Goal: Communication & Community: Answer question/provide support

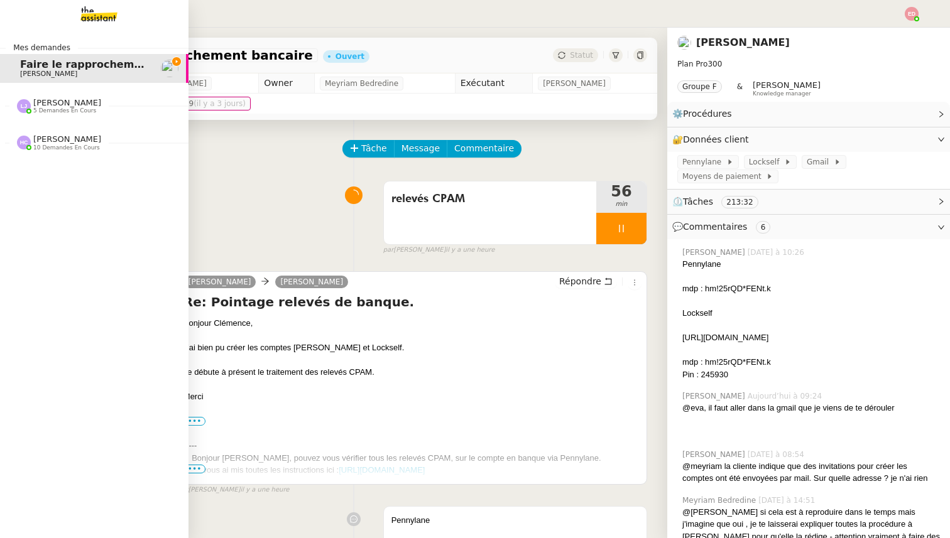
click at [50, 104] on span "[PERSON_NAME]" at bounding box center [67, 102] width 68 height 9
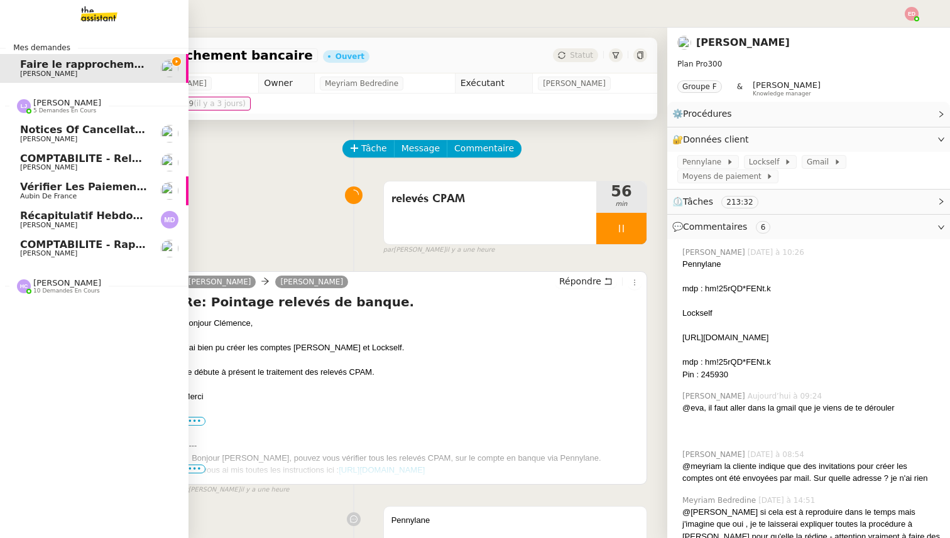
click at [58, 133] on span "Notices of Cancellation 25HISLF21383 [PERSON_NAME], 25HISLC19198 [PERSON_NAME] …" at bounding box center [367, 130] width 695 height 12
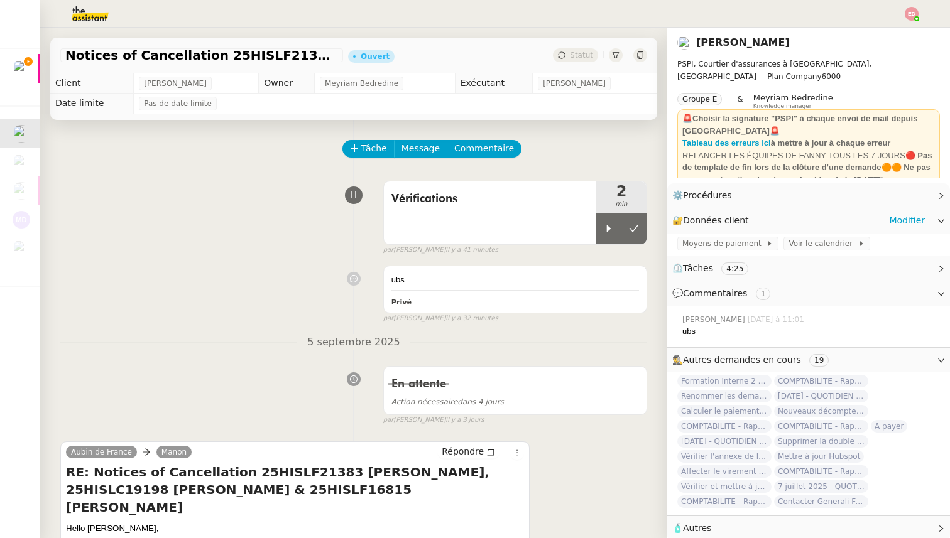
click at [900, 231] on div "🔐 Données client Modifier" at bounding box center [808, 221] width 283 height 24
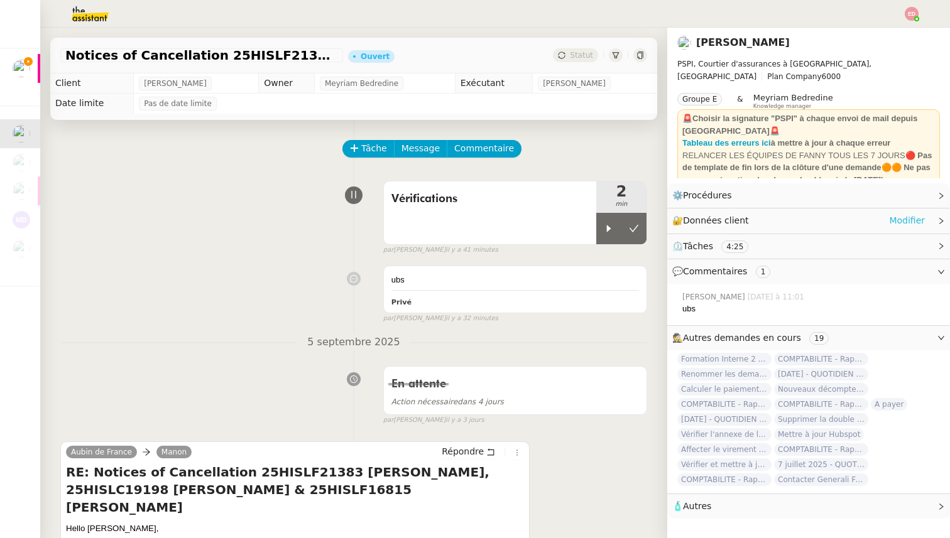
click at [901, 217] on link "Modifier" at bounding box center [907, 221] width 36 height 14
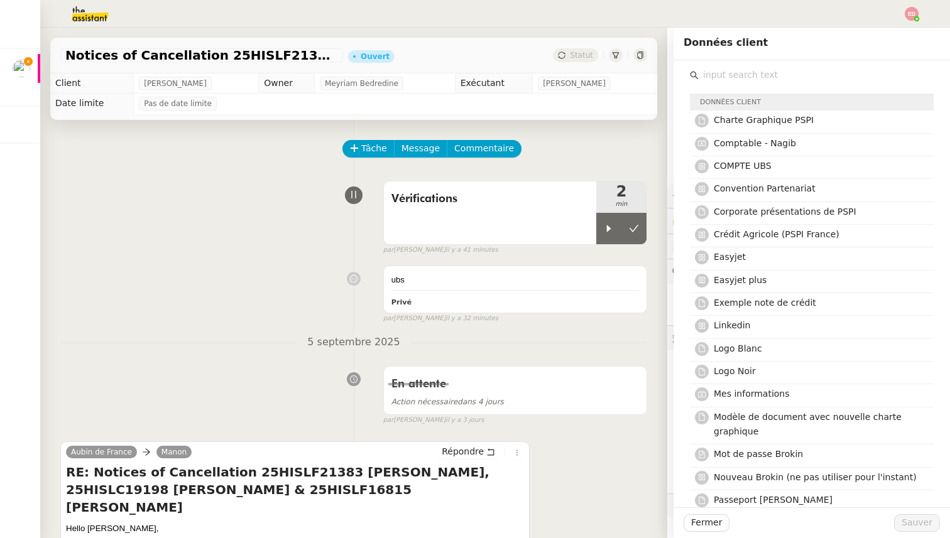
click at [771, 74] on input "text" at bounding box center [816, 75] width 235 height 17
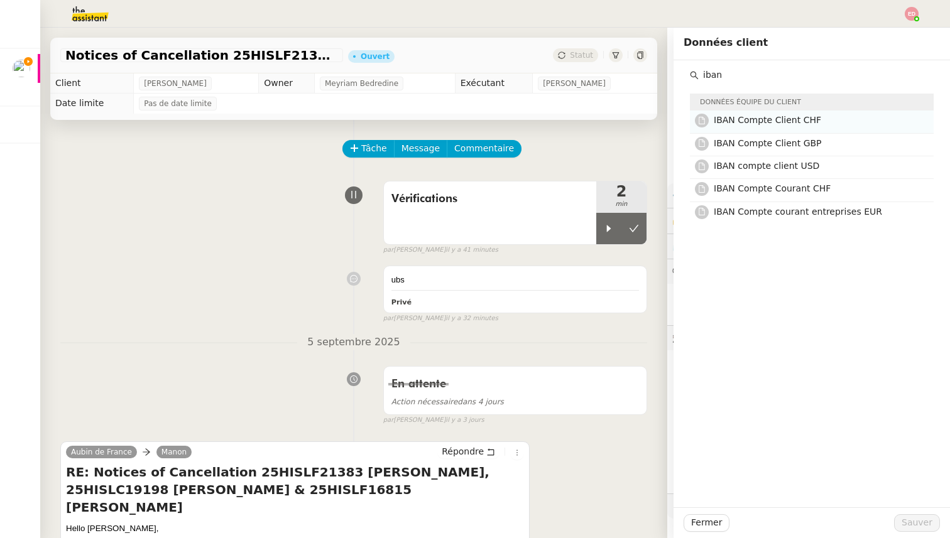
type input "iban"
click at [839, 119] on h4 "IBAN Compte Client CHF" at bounding box center [820, 120] width 212 height 14
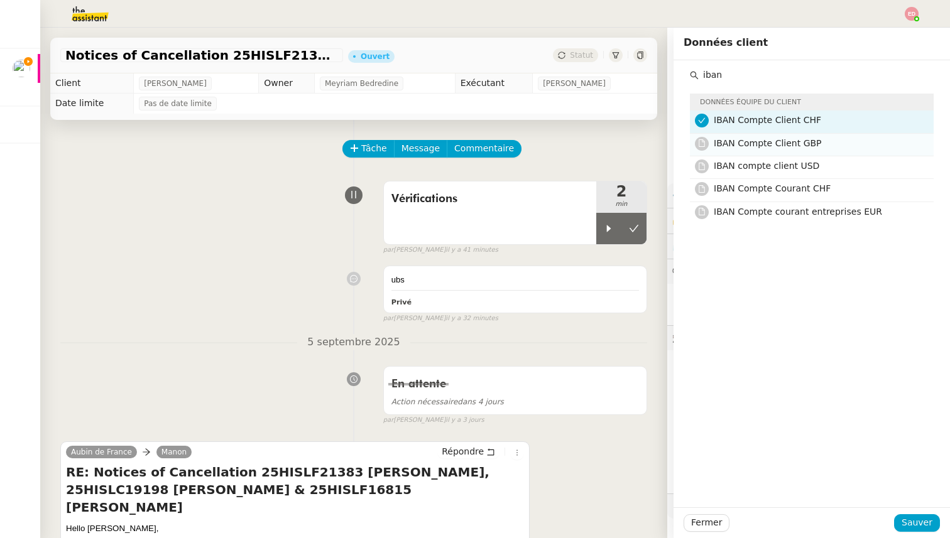
click at [839, 138] on h4 "IBAN Compte Client GBP" at bounding box center [820, 143] width 212 height 14
click at [839, 154] on nz-list-item "IBAN Compte Client GBP" at bounding box center [812, 145] width 244 height 23
click at [832, 150] on h4 "IBAN Compte Client GBP" at bounding box center [820, 143] width 212 height 14
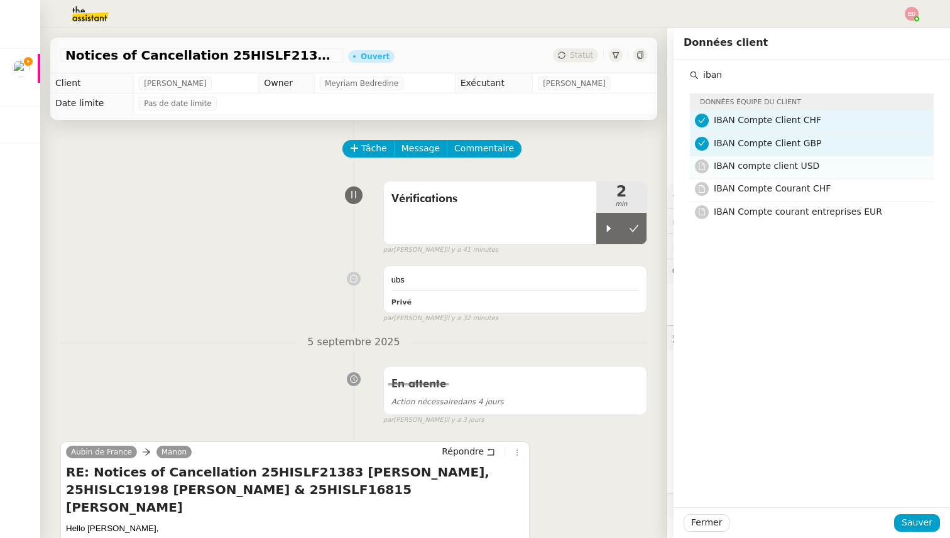
click at [832, 165] on h4 "IBAN compte client USD" at bounding box center [820, 166] width 212 height 14
click at [832, 182] on h4 "IBAN Compte Courant CHF" at bounding box center [820, 189] width 212 height 14
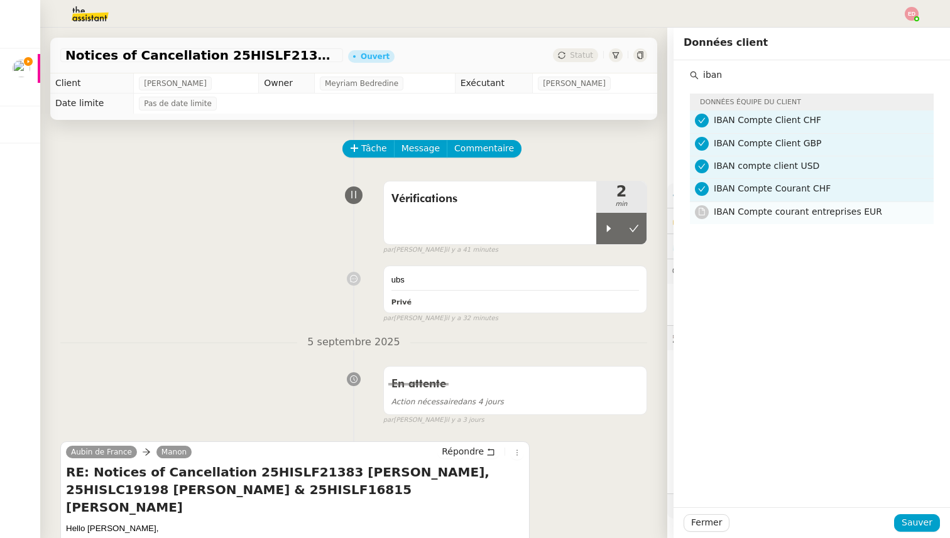
click at [832, 219] on h4 "IBAN Compte courant entreprises EUR" at bounding box center [820, 212] width 212 height 14
click at [926, 526] on span "Sauver" at bounding box center [916, 523] width 31 height 14
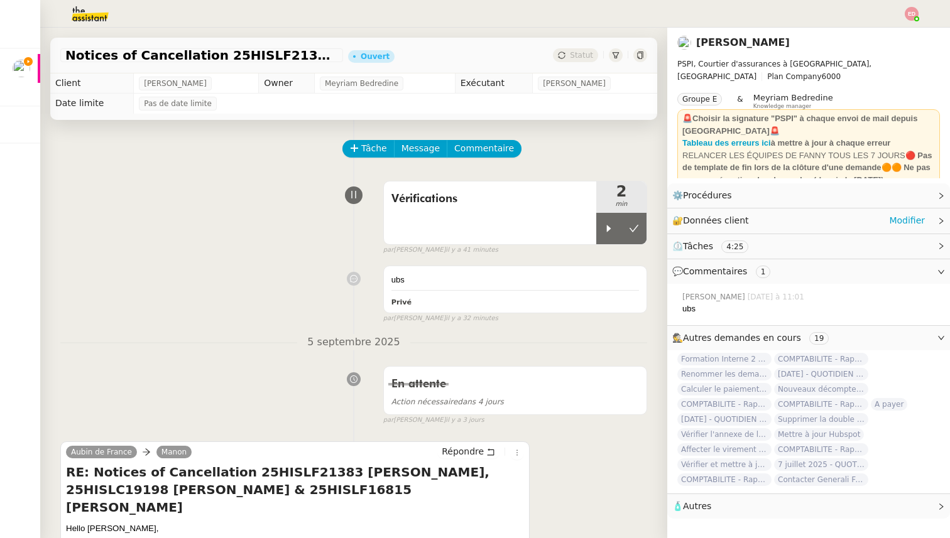
click at [834, 218] on div "🔐 Données client Modifier" at bounding box center [798, 221] width 253 height 14
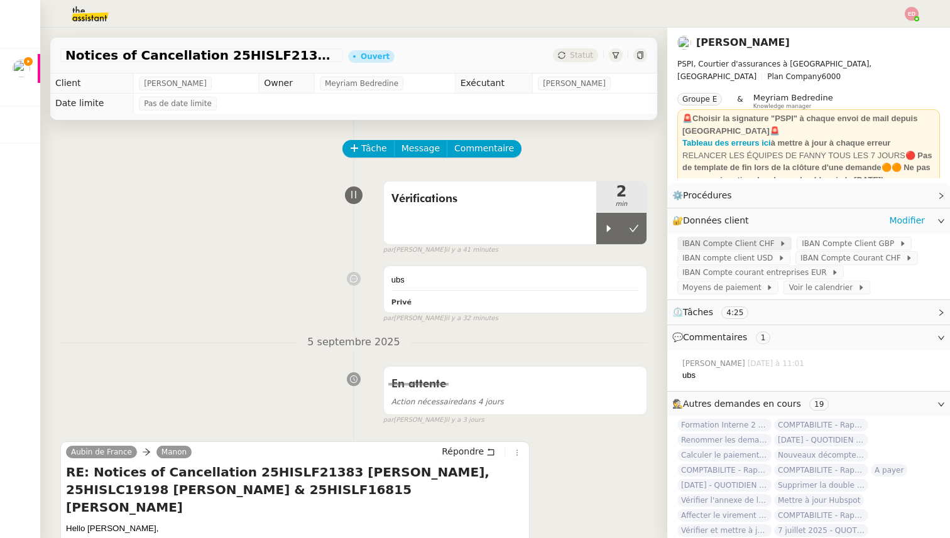
click at [752, 242] on span "IBAN Compte Client CHF" at bounding box center [730, 243] width 97 height 13
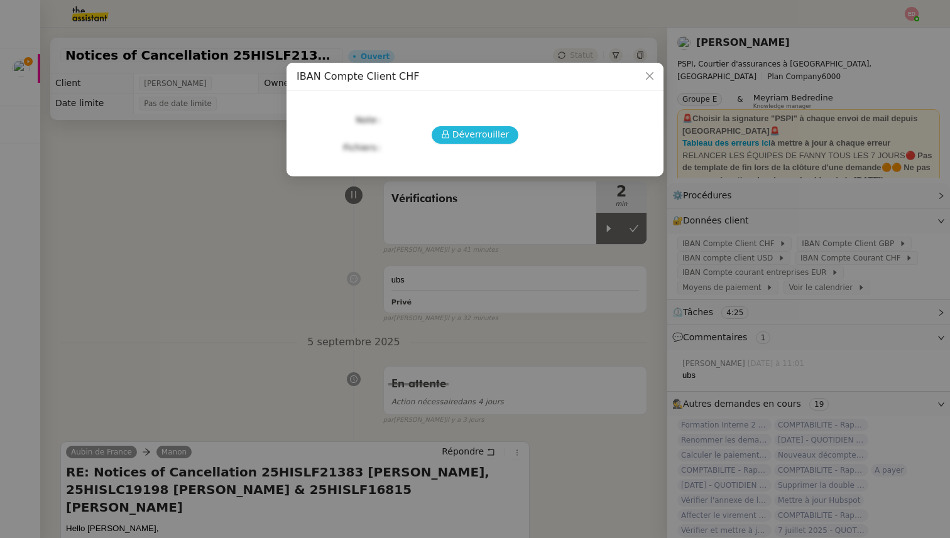
click at [455, 131] on span "Déverrouiller" at bounding box center [480, 135] width 57 height 14
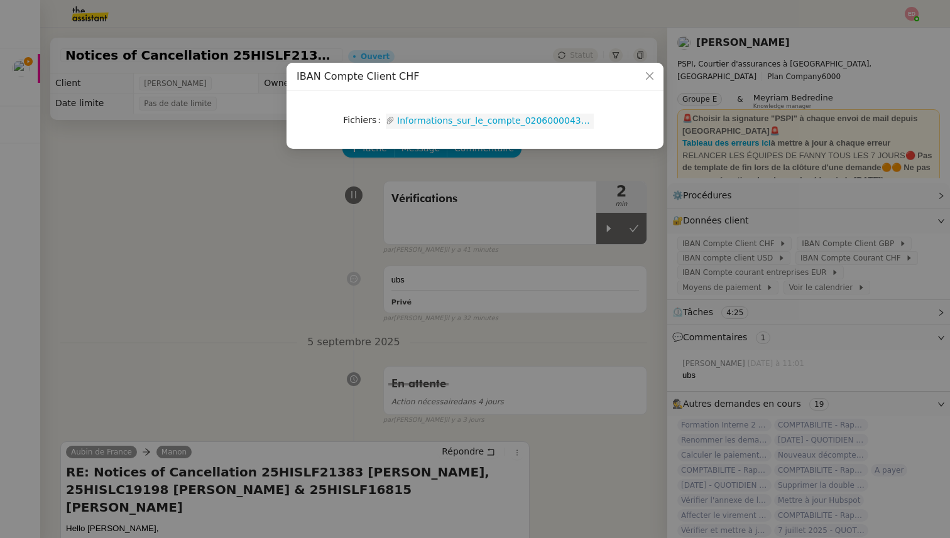
click at [439, 124] on link "Informations_sur_le_compte_02060000434938010000.pdf" at bounding box center [494, 121] width 199 height 14
click at [869, 226] on nz-modal-container "IBAN Compte Client CHF Fichiers Upload Informations_sur_le_compte_0206000043493…" at bounding box center [475, 269] width 950 height 538
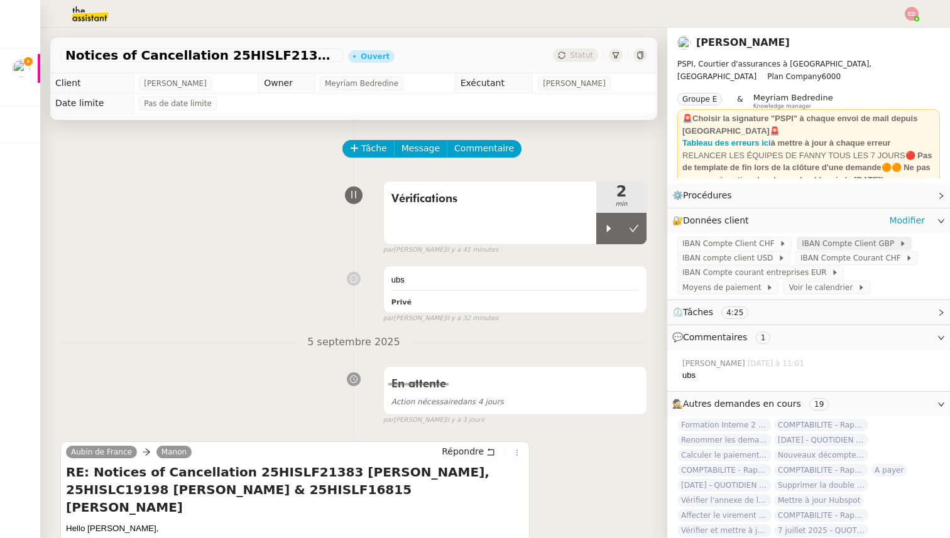
click at [863, 242] on span "IBAN Compte Client GBP" at bounding box center [850, 243] width 97 height 13
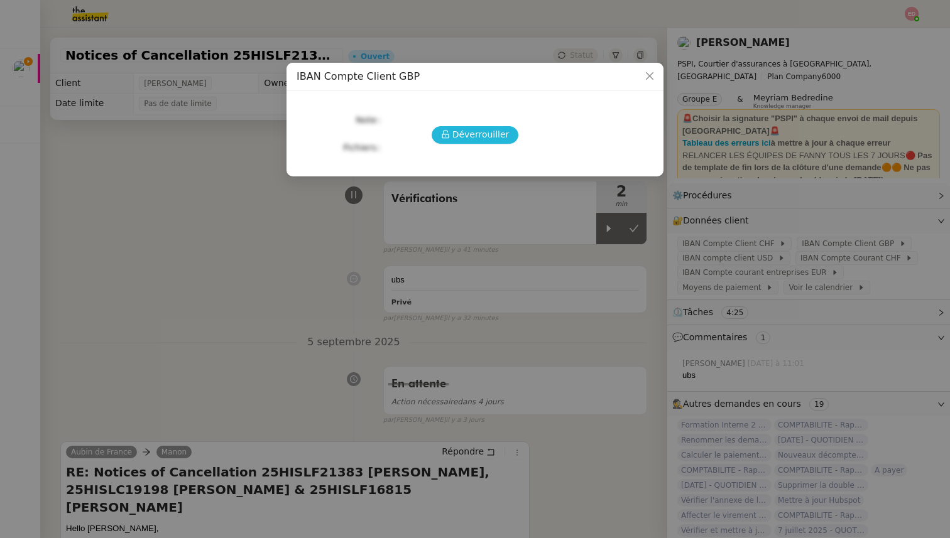
click at [503, 137] on span "Déverrouiller" at bounding box center [480, 135] width 57 height 14
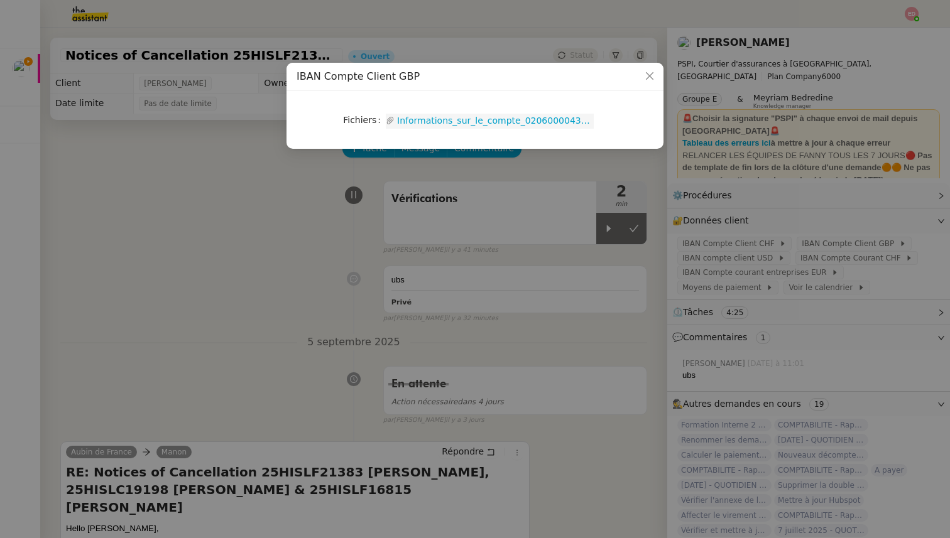
click at [454, 126] on link "Informations_sur_le_compte_02060000434938610000.pdf" at bounding box center [494, 121] width 199 height 14
click at [517, 228] on nz-modal-container "IBAN Compte Client GBP Fichiers Upload Informations_sur_le_compte_0206000043493…" at bounding box center [475, 269] width 950 height 538
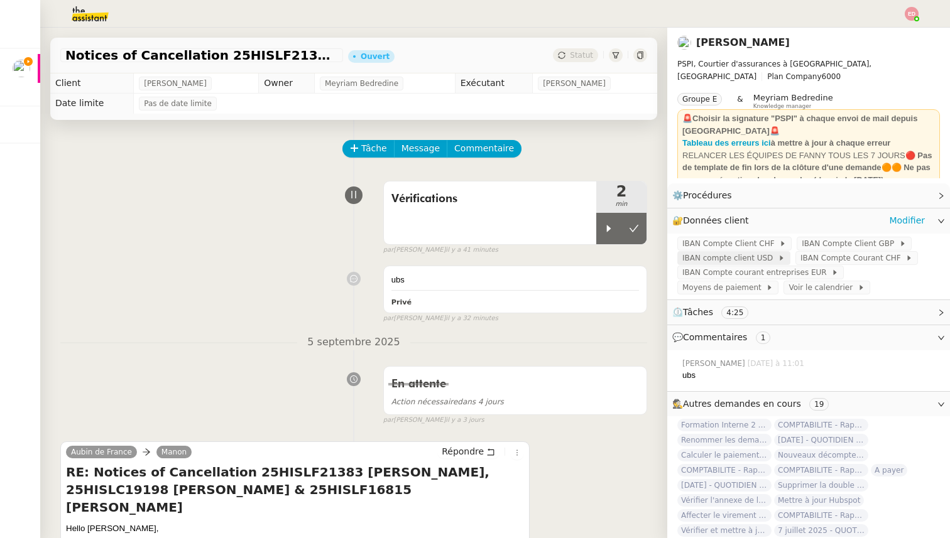
click at [751, 258] on span "IBAN compte client USD" at bounding box center [729, 258] width 95 height 13
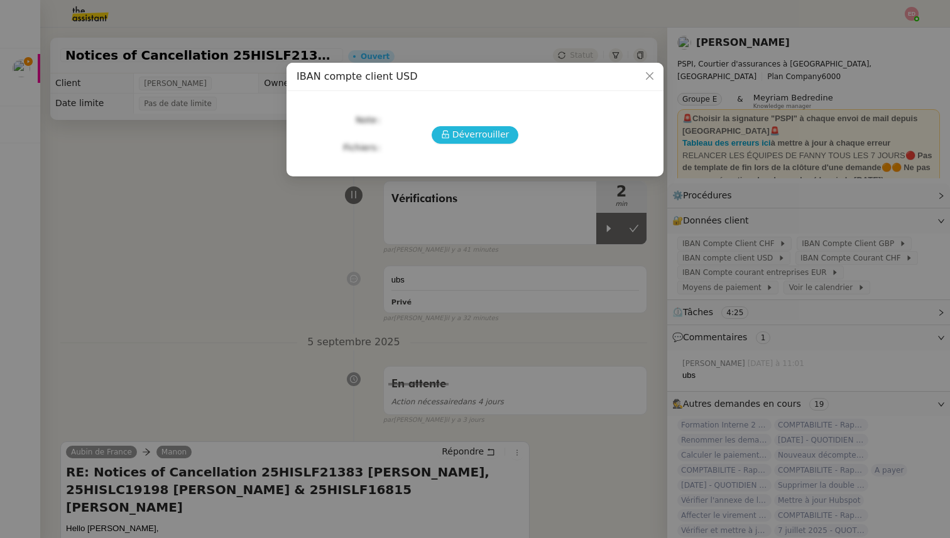
click at [490, 132] on span "Déverrouiller" at bounding box center [480, 135] width 57 height 14
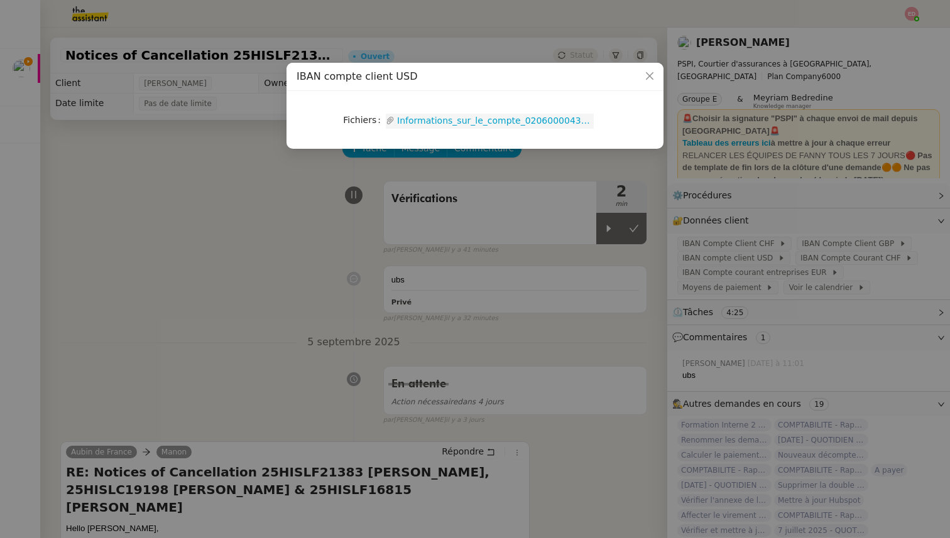
click at [465, 122] on link "Informations_sur_le_compte_02060000434938620000.pdf" at bounding box center [494, 121] width 199 height 14
click at [555, 199] on nz-modal-container "IBAN compte client USD Fichiers Upload Informations_sur_le_compte_0206000043493…" at bounding box center [475, 269] width 950 height 538
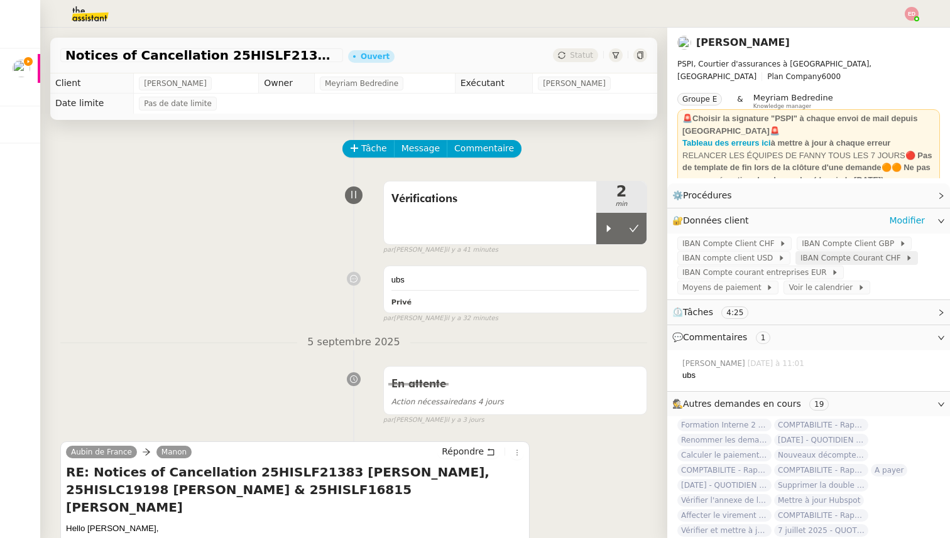
click at [854, 258] on span "IBAN Compte Courant CHF" at bounding box center [852, 258] width 105 height 13
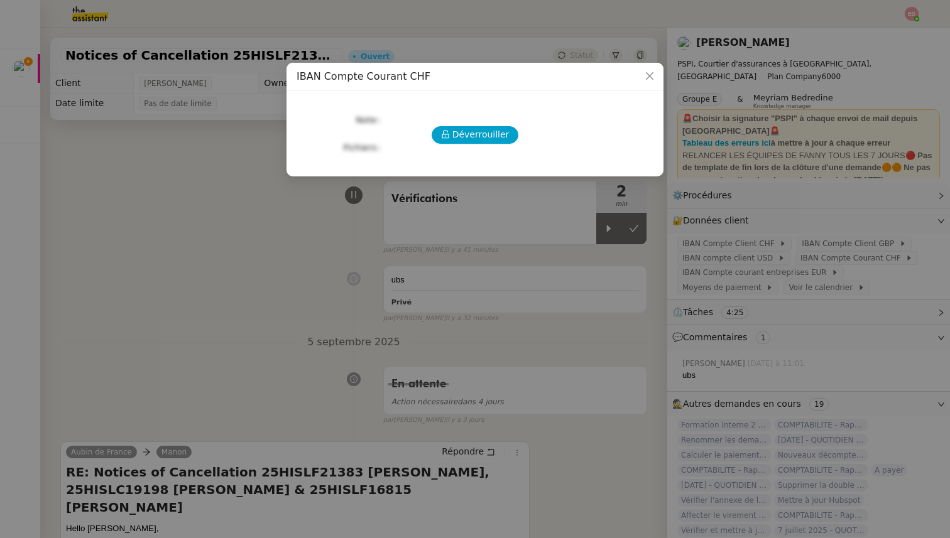
click at [484, 144] on div "Déverrouiller Note Fichiers Upload" at bounding box center [475, 128] width 357 height 55
click at [479, 136] on span "Déverrouiller" at bounding box center [480, 135] width 57 height 14
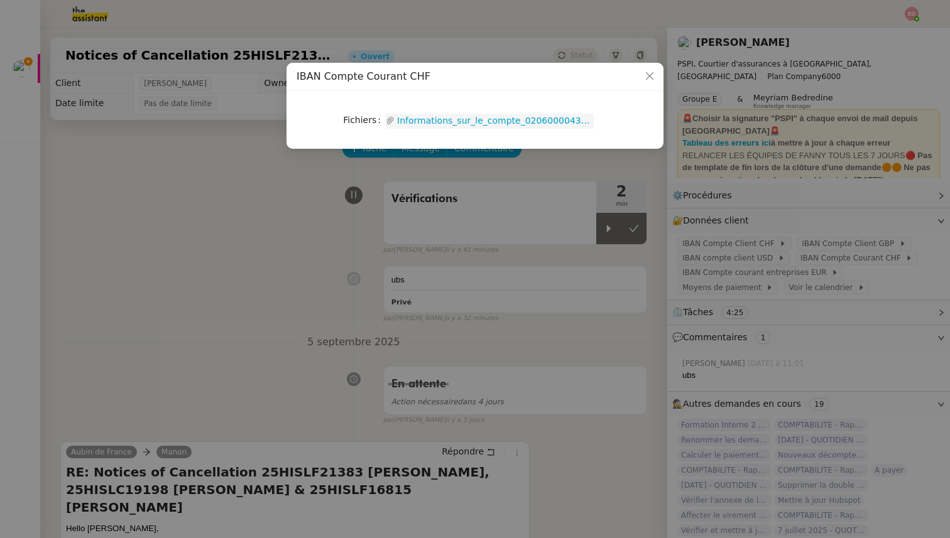
click at [469, 123] on link "Informations_sur_le_compte_02060000434938020000.pdf" at bounding box center [494, 121] width 199 height 14
click at [716, 168] on nz-modal-container "IBAN Compte Courant CHF Fichiers Upload Informations_sur_le_compte_020600004349…" at bounding box center [475, 269] width 950 height 538
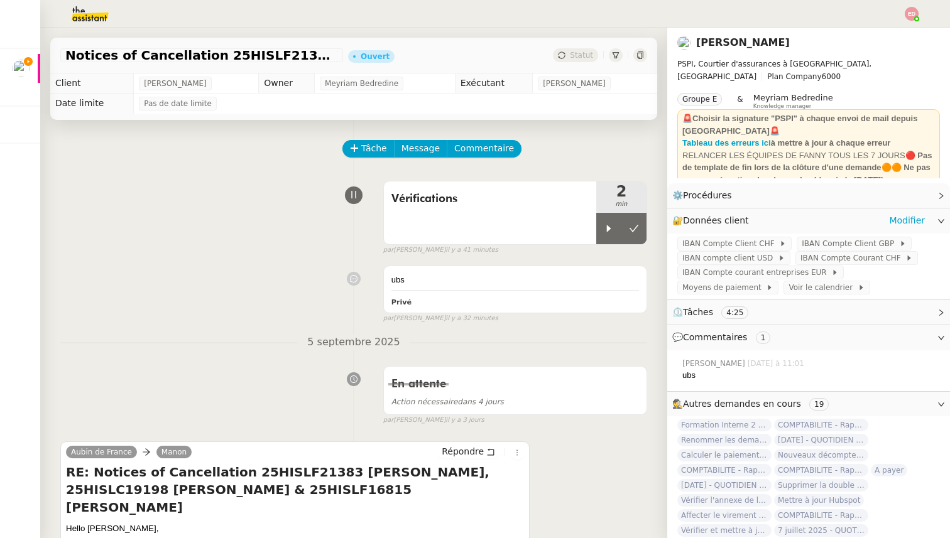
click at [771, 283] on div "IBAN Compte Client CHF IBAN Compte Client GBP IBAN compte client USD IBAN Compt…" at bounding box center [808, 267] width 283 height 66
click at [769, 276] on span "IBAN Compte courant entreprises EUR" at bounding box center [756, 272] width 149 height 13
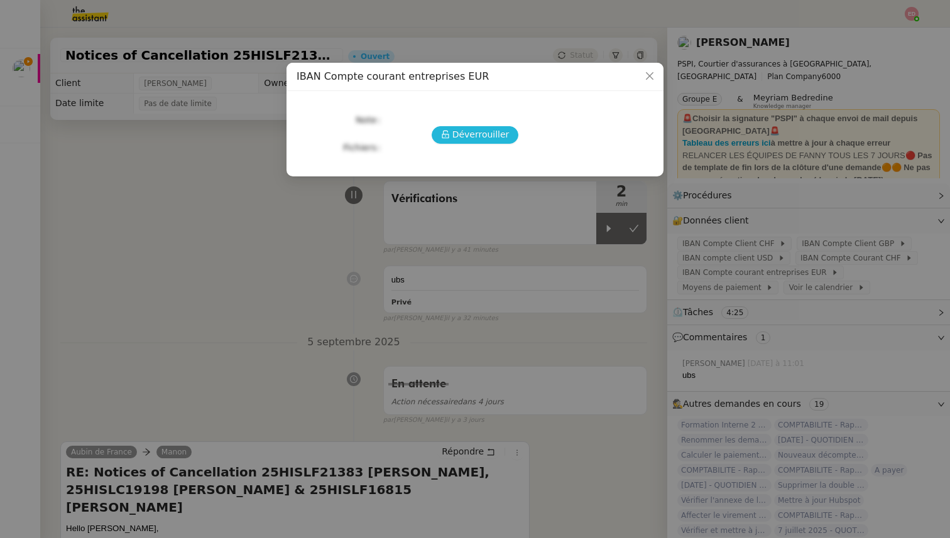
click at [459, 135] on span "Déverrouiller" at bounding box center [480, 135] width 57 height 14
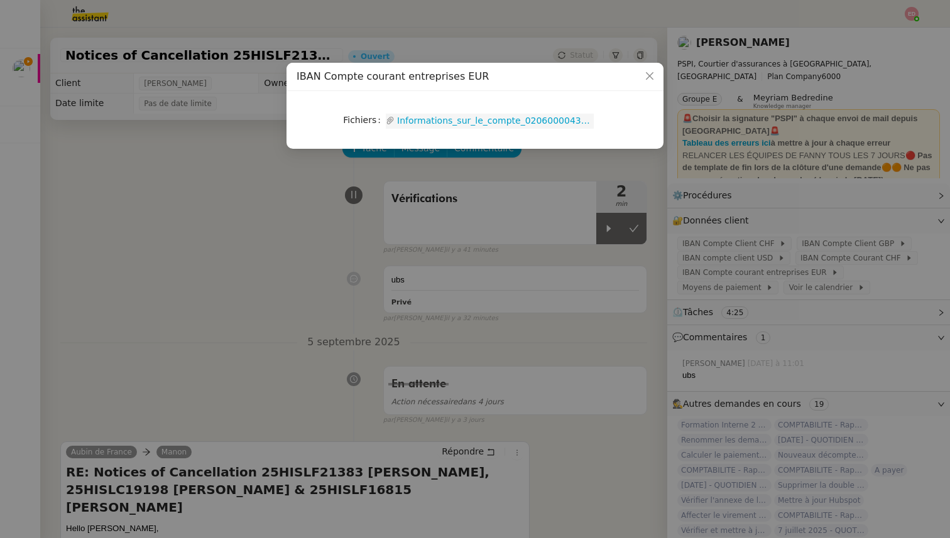
click at [426, 119] on link "Informations_sur_le_compte_02060000434938600000.pdf" at bounding box center [494, 121] width 199 height 14
click at [133, 180] on nz-modal-container "IBAN Compte courant entreprises EUR Fichiers Upload Informations_sur_le_compte_…" at bounding box center [475, 269] width 950 height 538
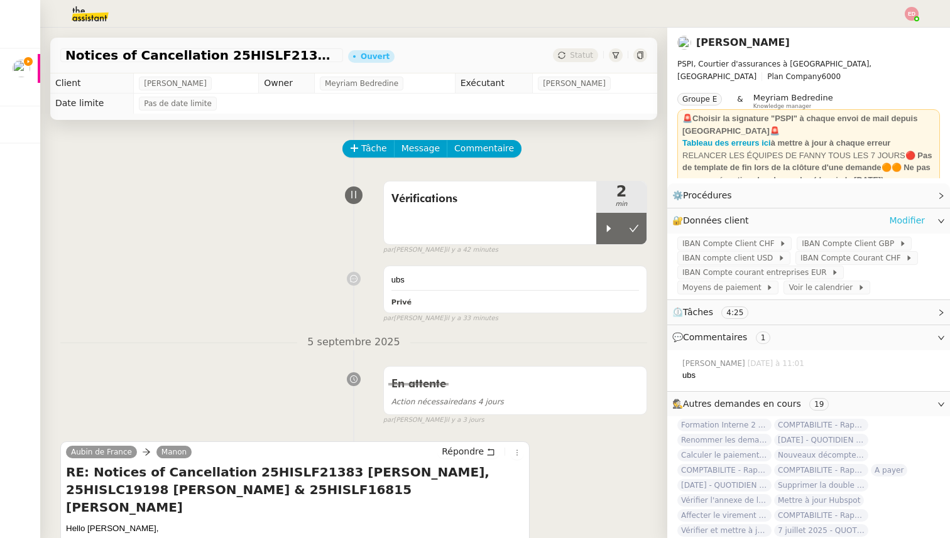
click at [903, 225] on link "Modifier" at bounding box center [907, 221] width 36 height 14
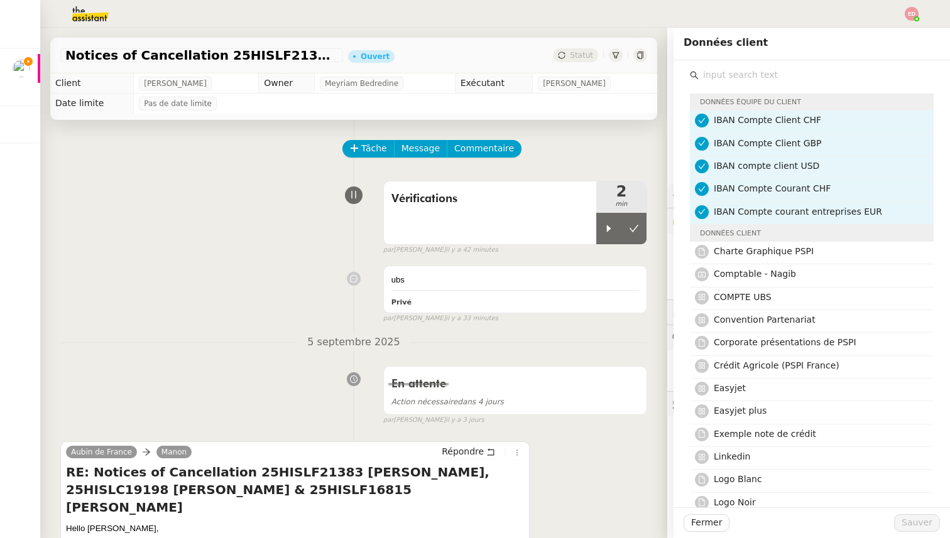
click at [803, 117] on span "IBAN Compte Client CHF" at bounding box center [767, 120] width 107 height 10
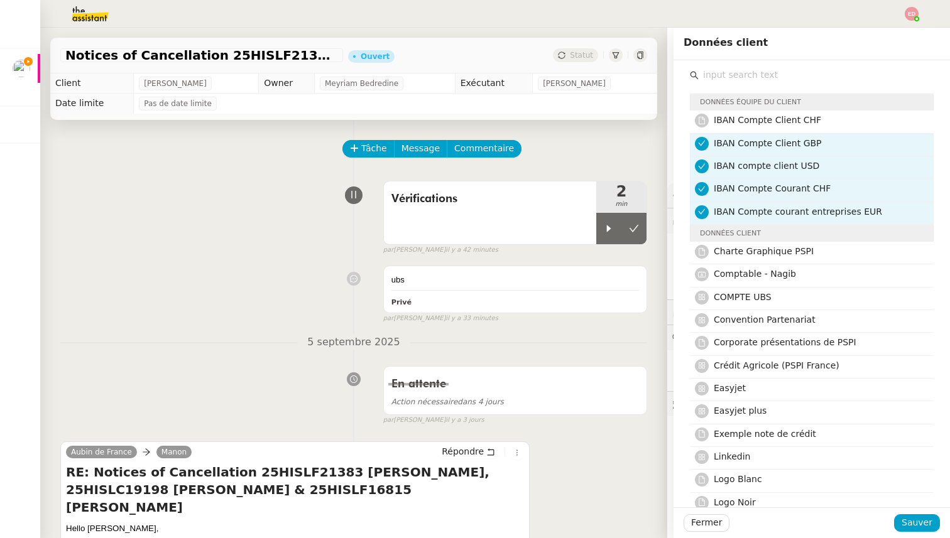
click at [805, 151] on div "IBAN Compte Client GBP" at bounding box center [820, 144] width 212 height 17
click at [805, 167] on span "IBAN compte client USD" at bounding box center [767, 166] width 106 height 10
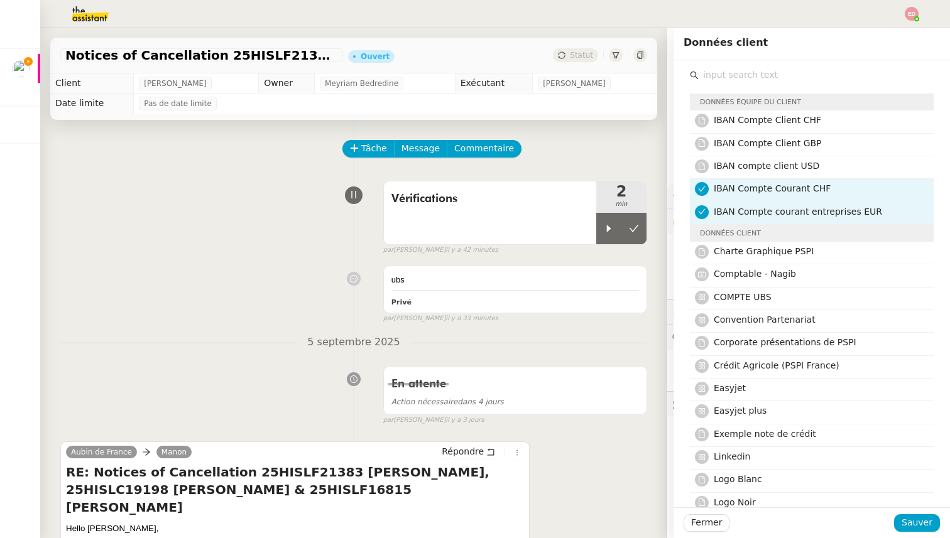
click at [805, 188] on span "IBAN Compte Courant CHF" at bounding box center [772, 188] width 117 height 10
click at [805, 210] on span "IBAN Compte courant entreprises EUR" at bounding box center [798, 212] width 168 height 10
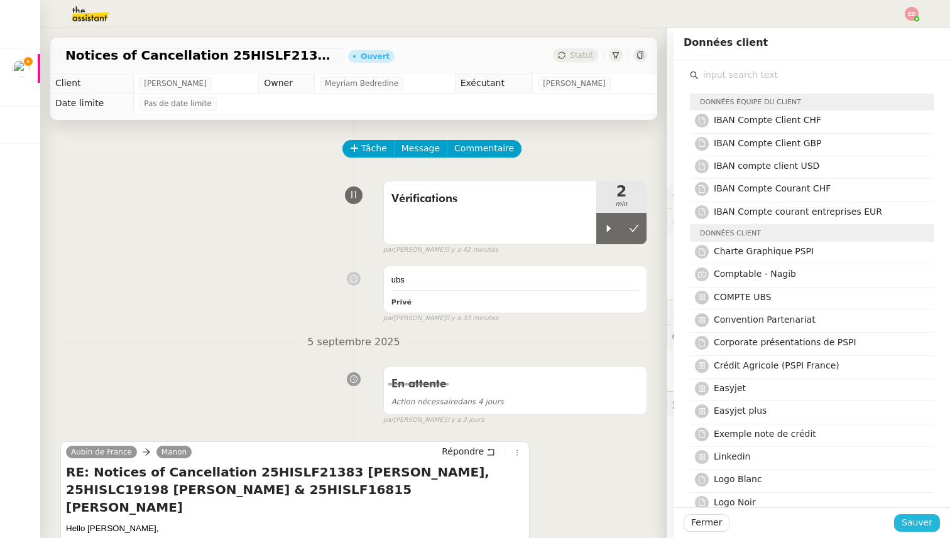
click at [920, 518] on span "Sauver" at bounding box center [916, 523] width 31 height 14
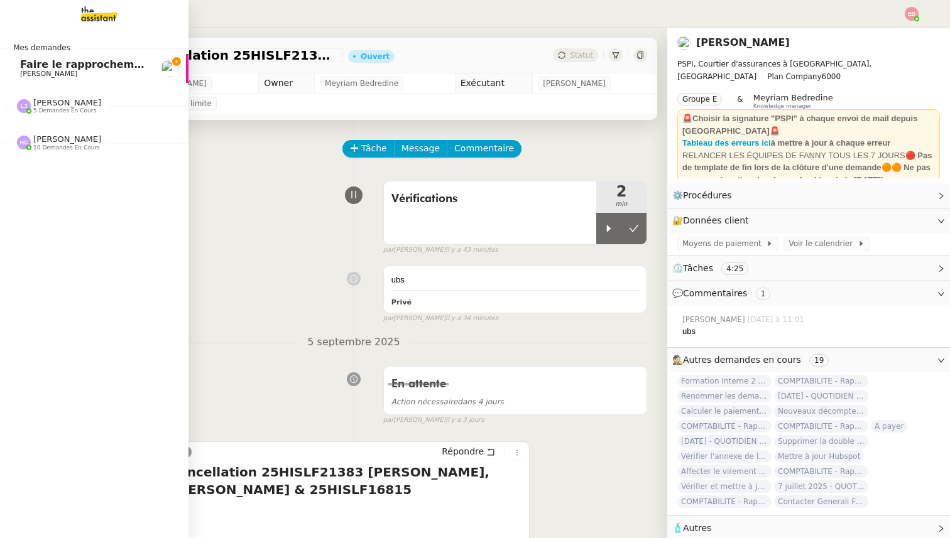
click at [58, 142] on span "[PERSON_NAME]" at bounding box center [67, 138] width 68 height 9
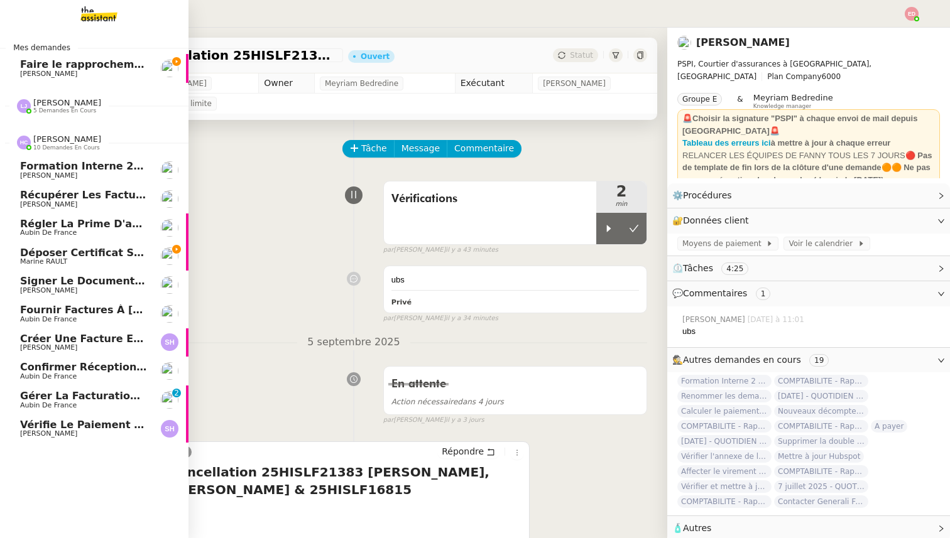
click at [69, 195] on span "Récupérer les factures EDF et Orange" at bounding box center [129, 195] width 219 height 12
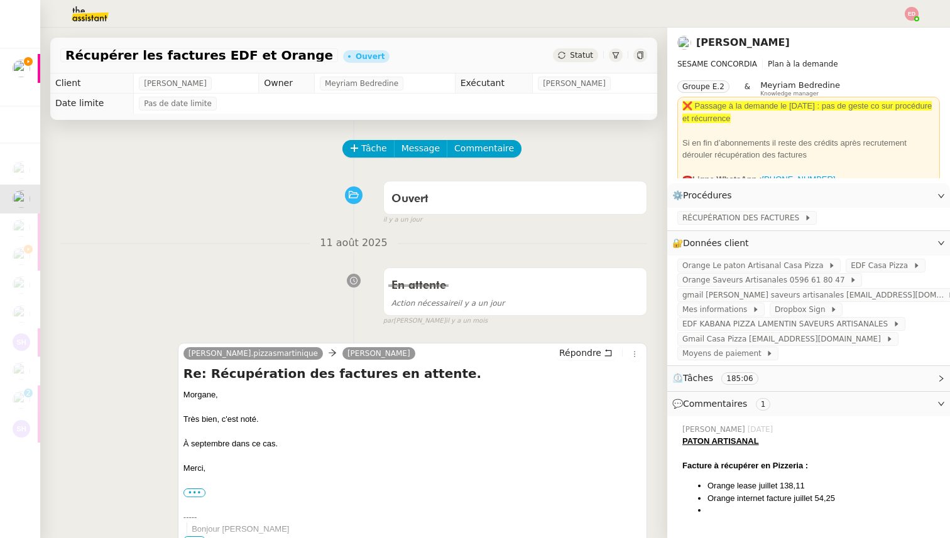
click at [815, 404] on span "💬 Commentaires 1" at bounding box center [798, 404] width 253 height 14
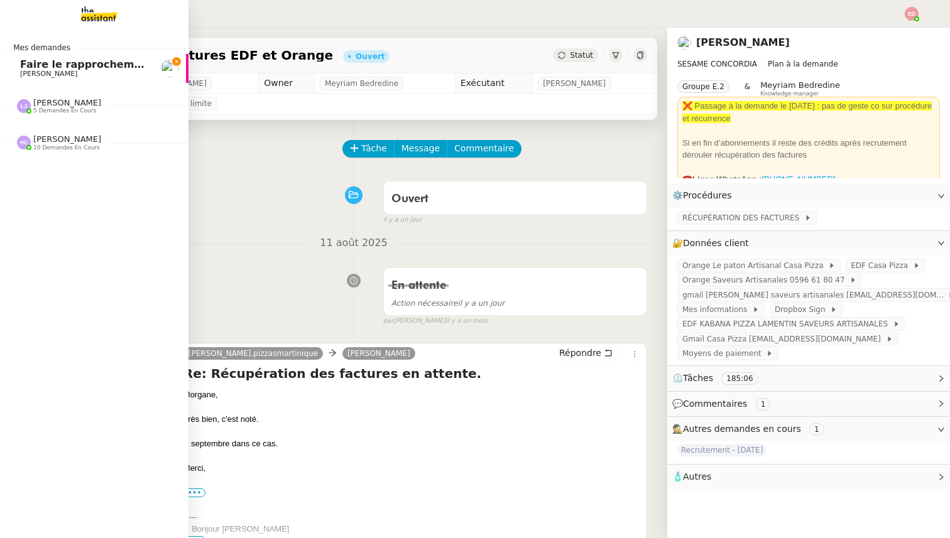
click at [46, 72] on span "[PERSON_NAME]" at bounding box center [48, 74] width 57 height 8
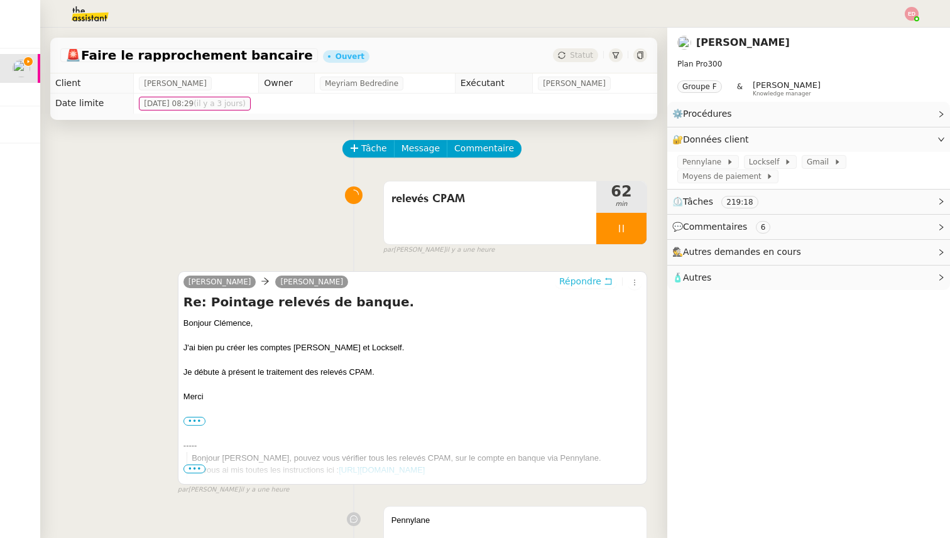
click at [588, 281] on span "Répondre" at bounding box center [580, 281] width 42 height 13
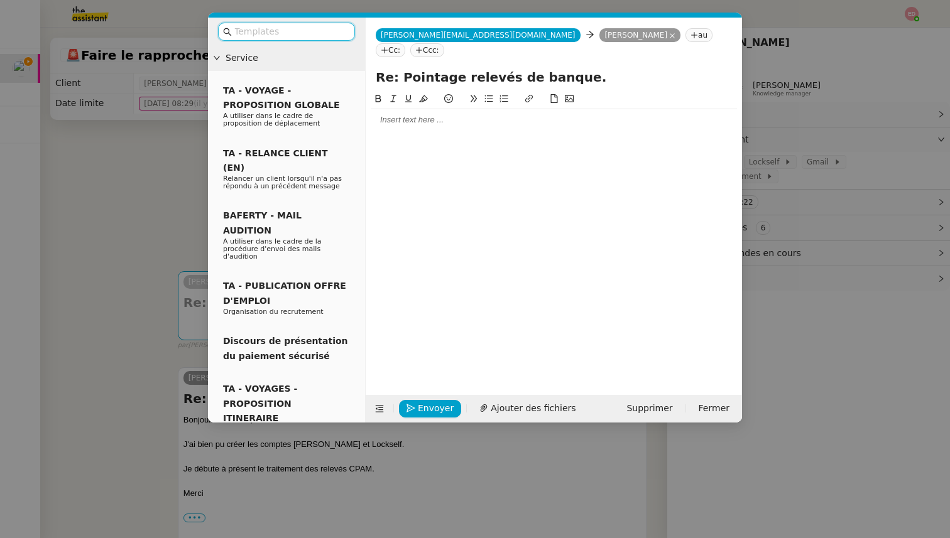
click at [445, 114] on div at bounding box center [554, 119] width 366 height 11
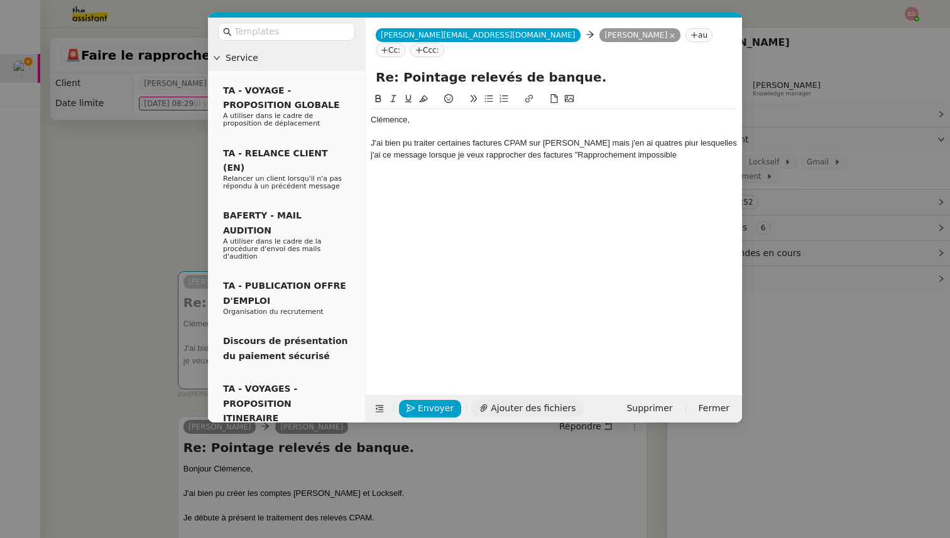
click at [523, 405] on span "Ajouter des fichiers" at bounding box center [533, 408] width 85 height 14
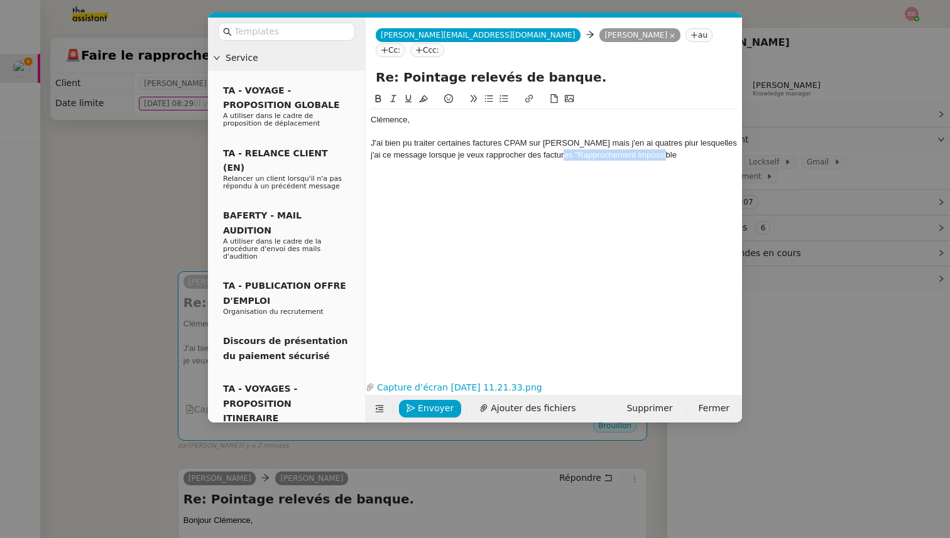
drag, startPoint x: 656, startPoint y: 142, endPoint x: 557, endPoint y: 143, distance: 98.6
click at [557, 143] on div "J'ai bien pu traiter certaines factures CPAM sur [PERSON_NAME] mais j'en ai qua…" at bounding box center [554, 149] width 366 height 23
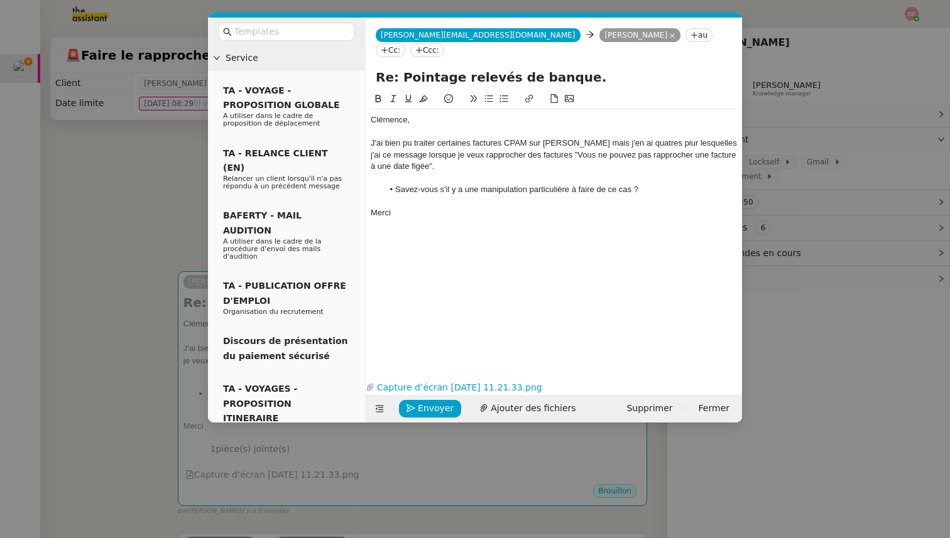
click at [643, 138] on div "J'ai bien pu traiter certaines factures CPAM sur [PERSON_NAME] mais j'en ai qua…" at bounding box center [554, 155] width 366 height 35
click at [0, 0] on lt-span "quatre" at bounding box center [0, 0] width 0 height 0
click at [660, 138] on div "J'ai bien pu traiter certaines factures CPAM sur [PERSON_NAME] mais j'en ai qua…" at bounding box center [554, 155] width 366 height 35
click at [656, 138] on div "J'ai bien pu traiter certaines factures CPAM sur [PERSON_NAME] mais j'en ai qua…" at bounding box center [554, 155] width 366 height 35
click at [0, 0] on lt-span "pour" at bounding box center [0, 0] width 0 height 0
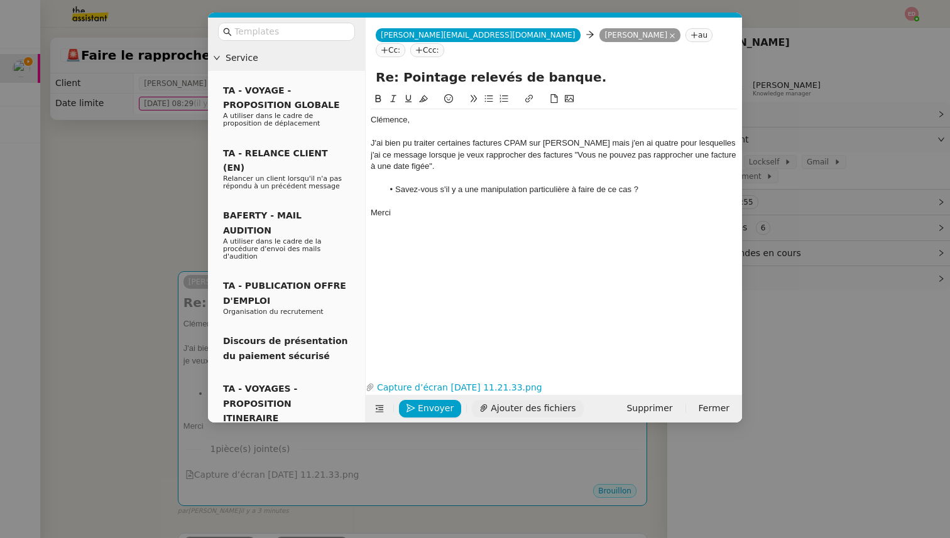
click at [495, 406] on span "Ajouter des fichiers" at bounding box center [533, 408] width 85 height 14
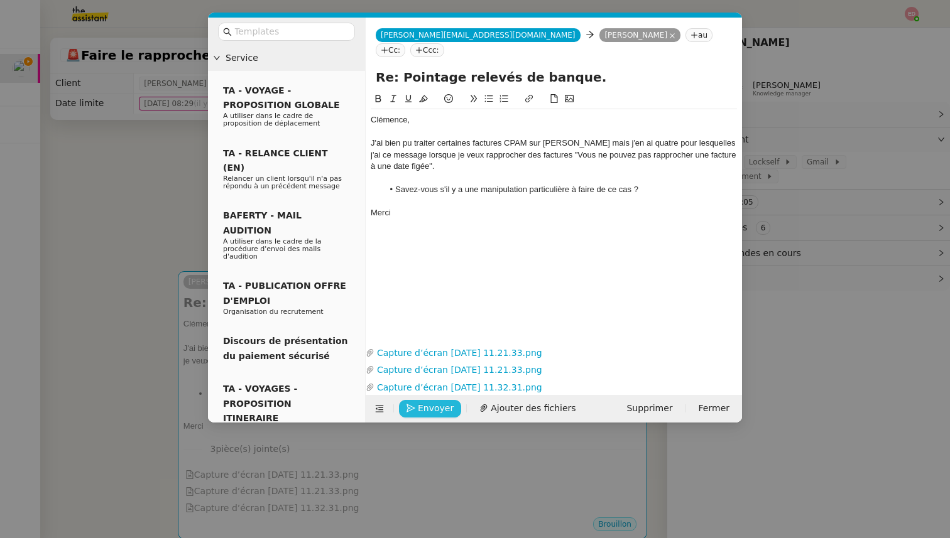
click at [423, 408] on span "Envoyer" at bounding box center [436, 408] width 36 height 14
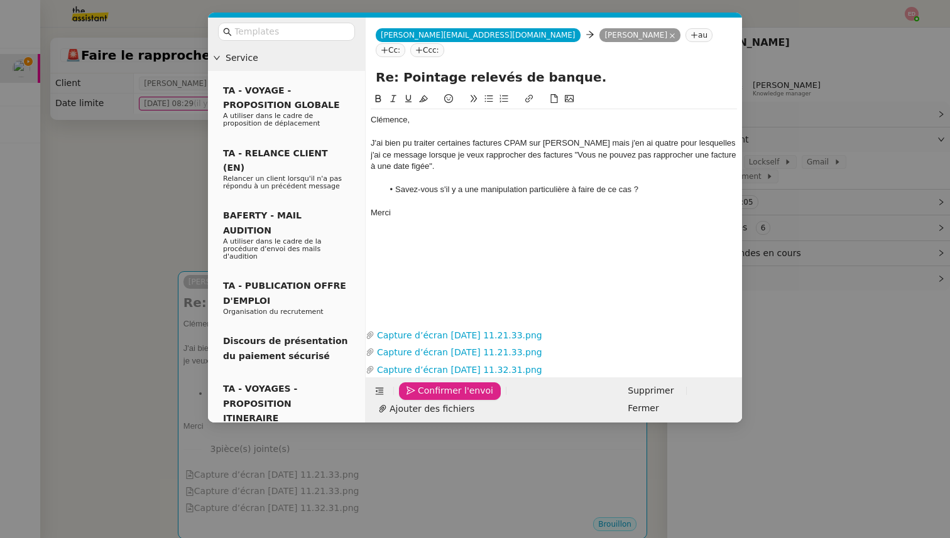
click at [423, 398] on span "Confirmer l'envoi" at bounding box center [455, 391] width 75 height 14
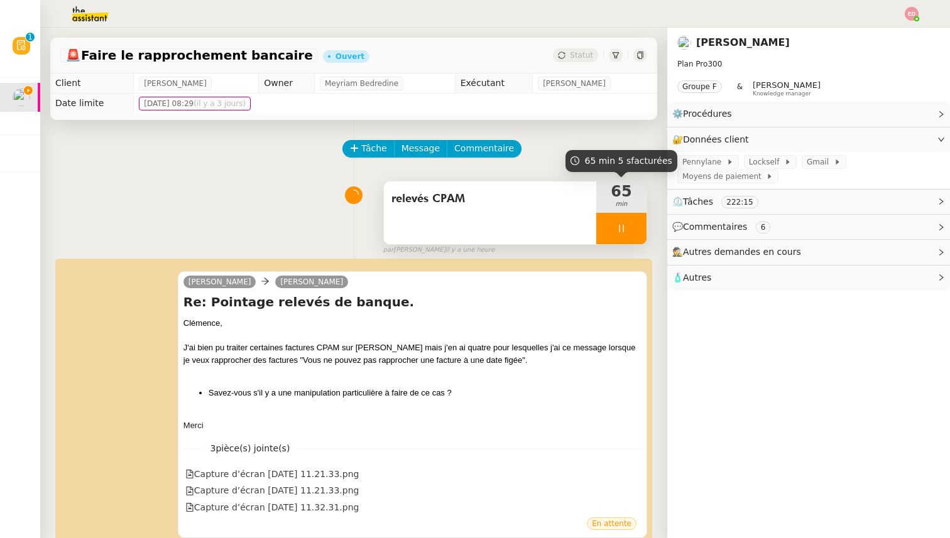
click at [636, 232] on div at bounding box center [621, 228] width 50 height 31
click at [636, 232] on icon at bounding box center [634, 229] width 10 height 10
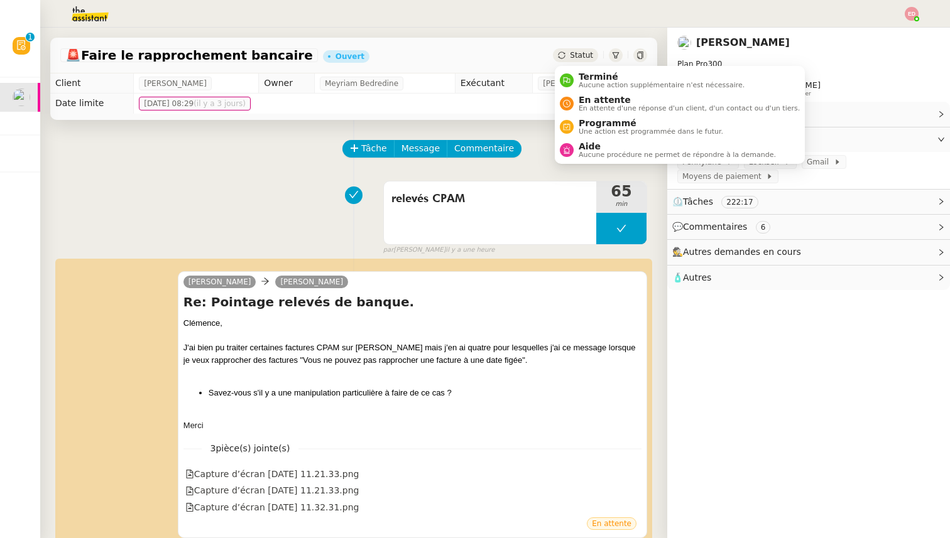
click at [580, 56] on span "Statut" at bounding box center [581, 55] width 23 height 9
click at [597, 99] on span "En attente" at bounding box center [689, 100] width 221 height 10
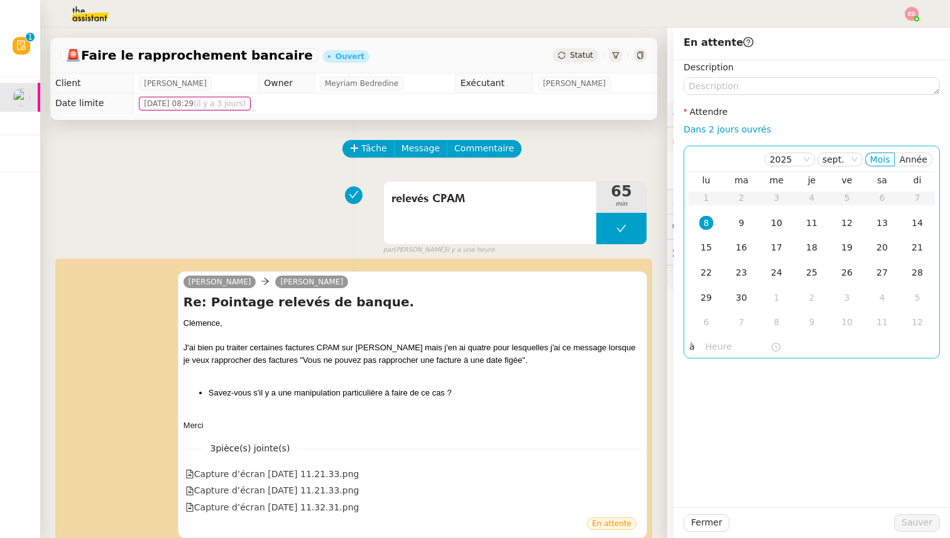
click at [774, 219] on div "10" at bounding box center [777, 223] width 14 height 14
click at [913, 526] on span "Sauver" at bounding box center [916, 523] width 31 height 14
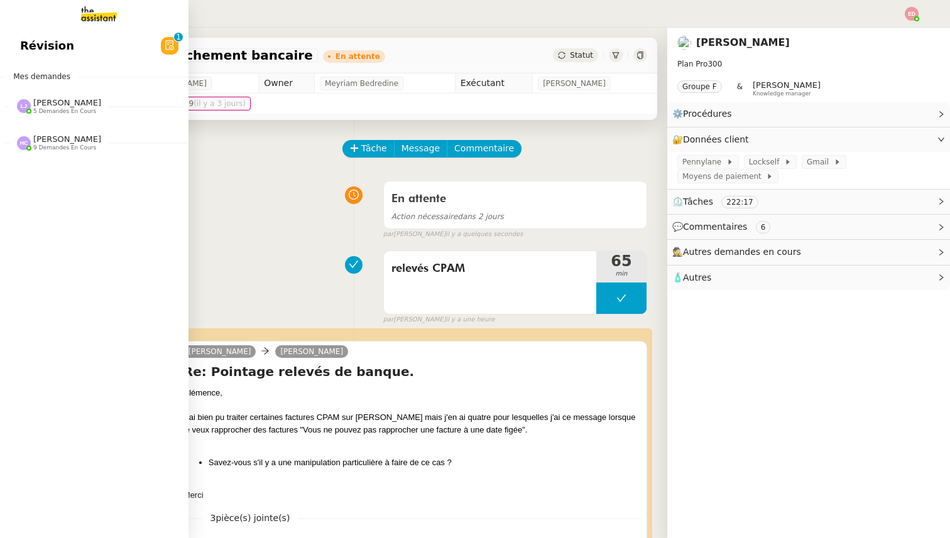
click at [38, 112] on span "5 demandes en cours" at bounding box center [64, 111] width 63 height 7
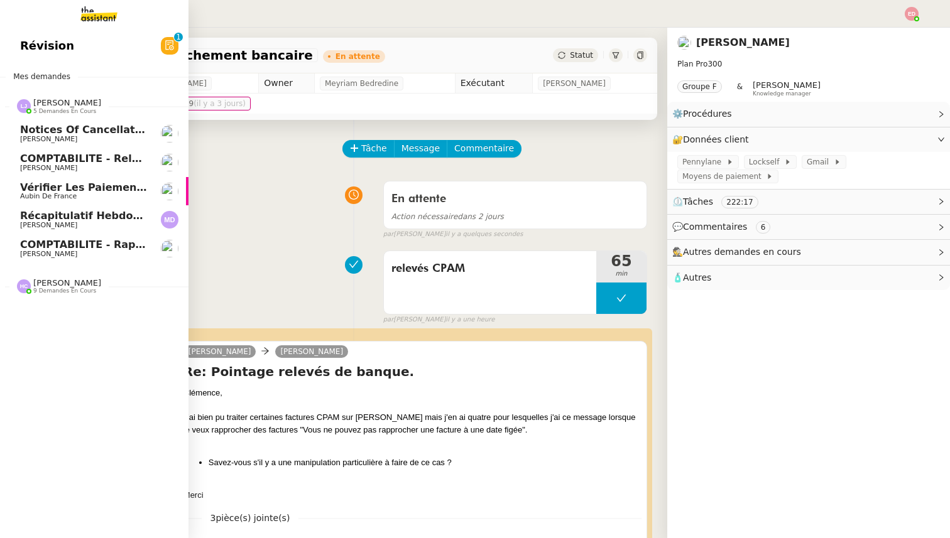
click at [62, 237] on link "COMPTABILITE - Rapprochement bancaire - [DATE] [PERSON_NAME]" at bounding box center [94, 248] width 188 height 29
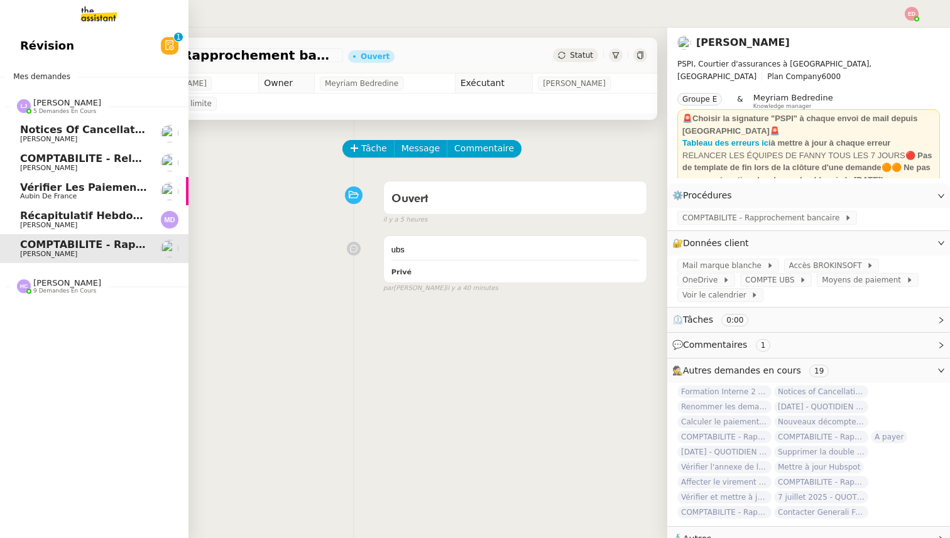
click at [63, 101] on span "[PERSON_NAME]" at bounding box center [67, 102] width 68 height 9
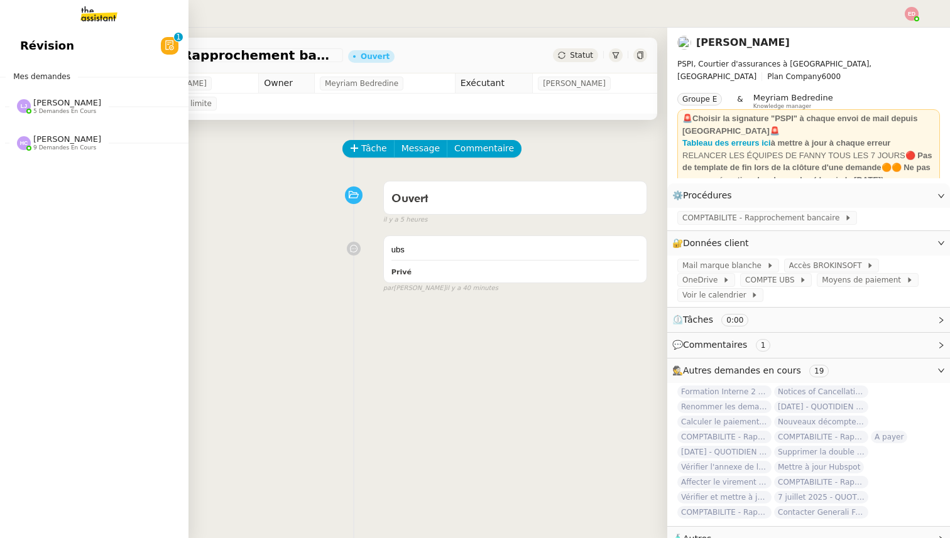
click at [45, 137] on span "[PERSON_NAME]" at bounding box center [67, 138] width 68 height 9
click at [78, 139] on span "[PERSON_NAME]" at bounding box center [67, 138] width 68 height 9
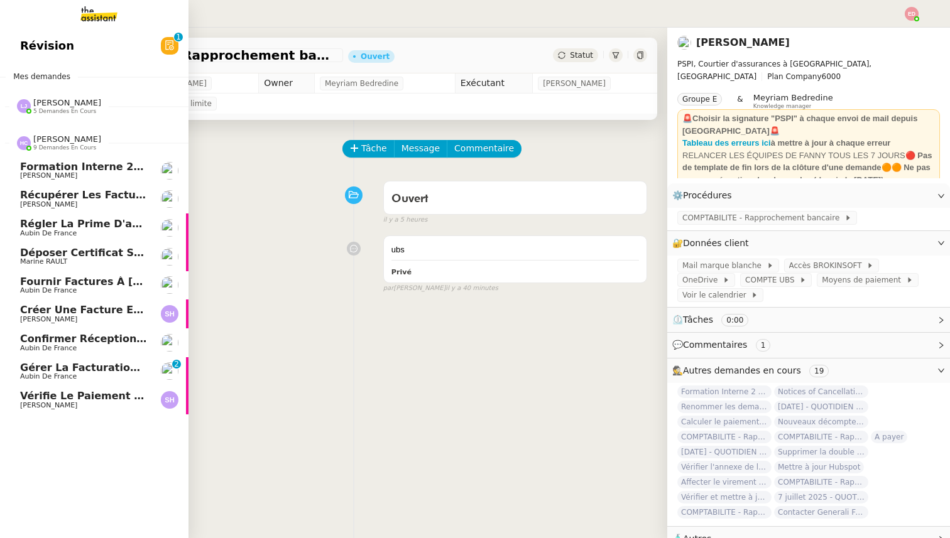
click at [65, 393] on span "Vérifie le paiement de la facture 24513" at bounding box center [135, 396] width 231 height 12
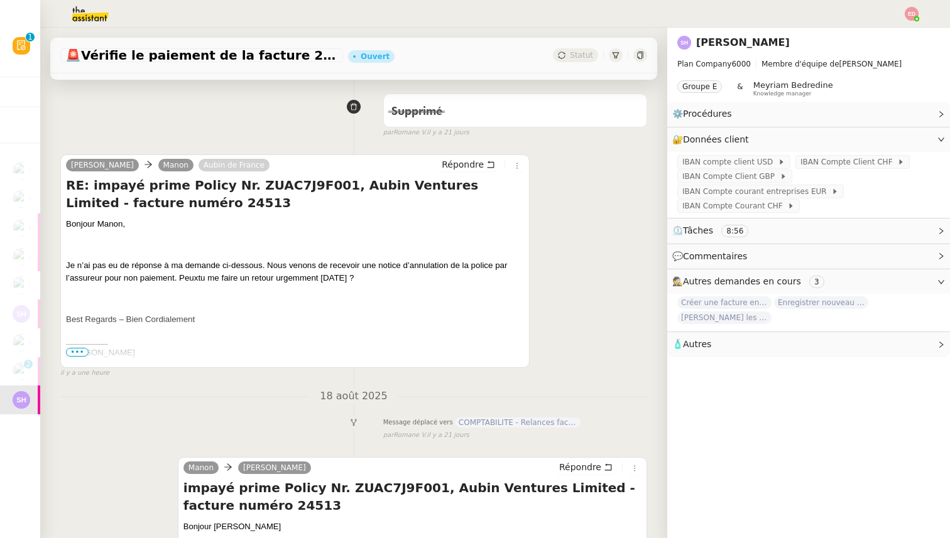
scroll to position [200, 0]
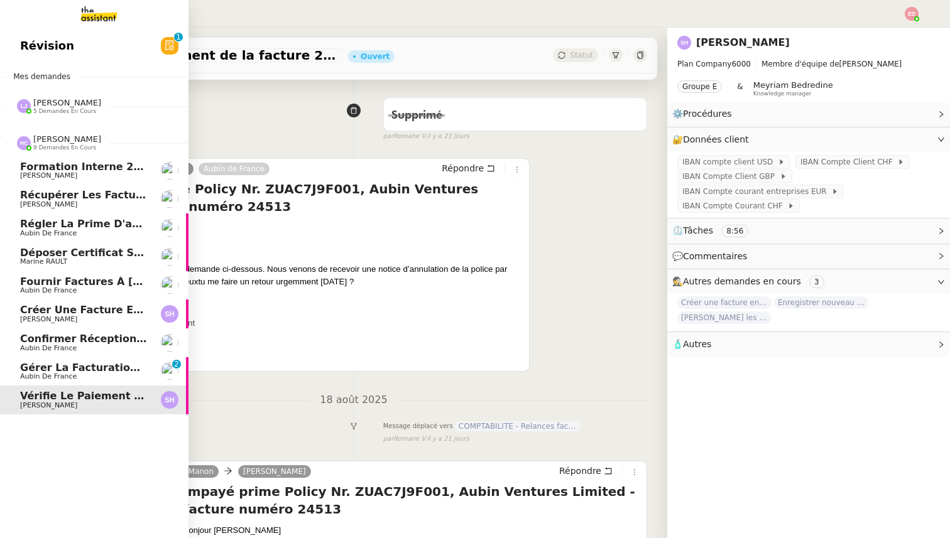
click at [43, 376] on span "Aubin de France" at bounding box center [48, 377] width 57 height 8
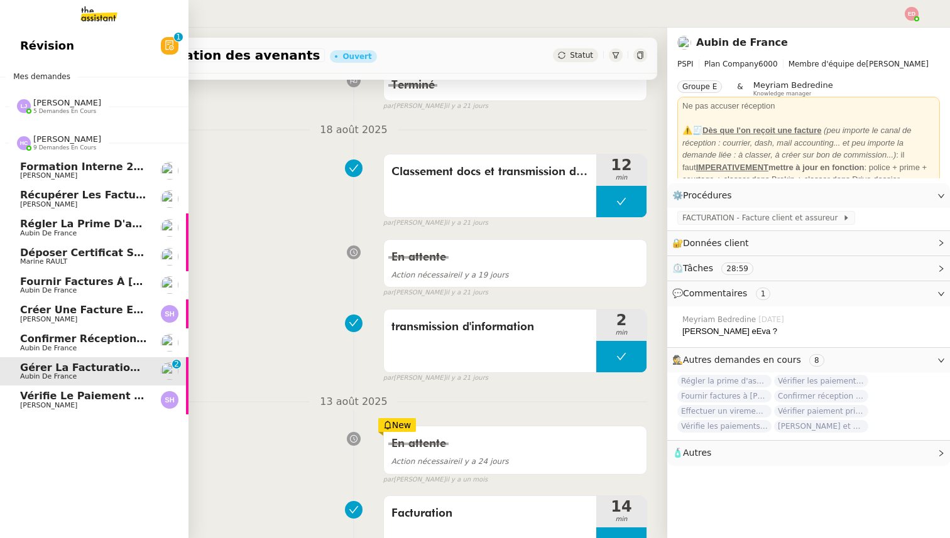
scroll to position [160, 0]
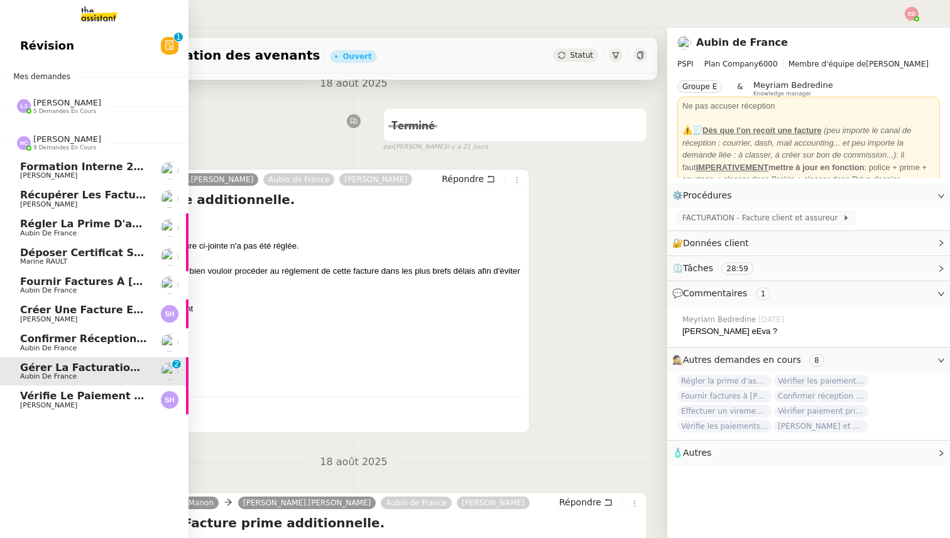
click at [41, 349] on span "Aubin de France" at bounding box center [48, 348] width 57 height 8
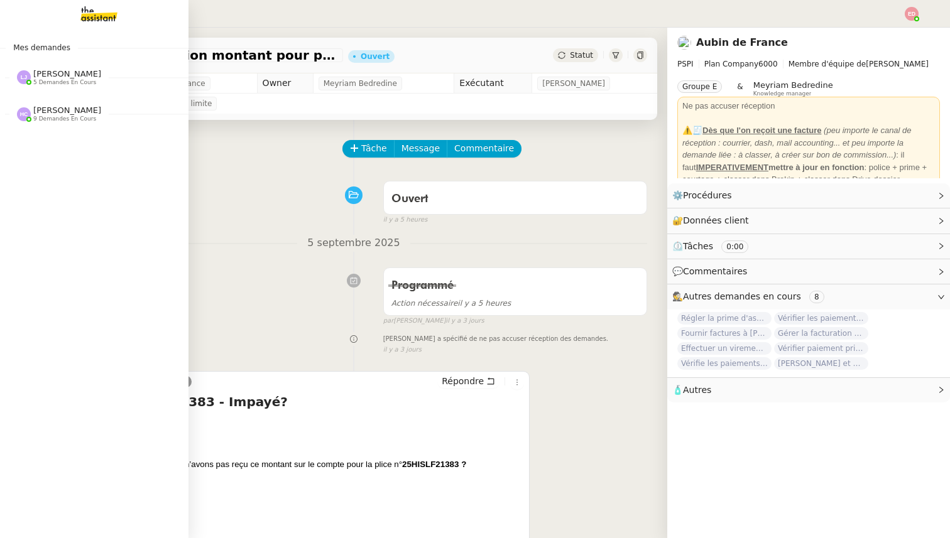
click at [71, 73] on span "[PERSON_NAME]" at bounding box center [67, 73] width 68 height 9
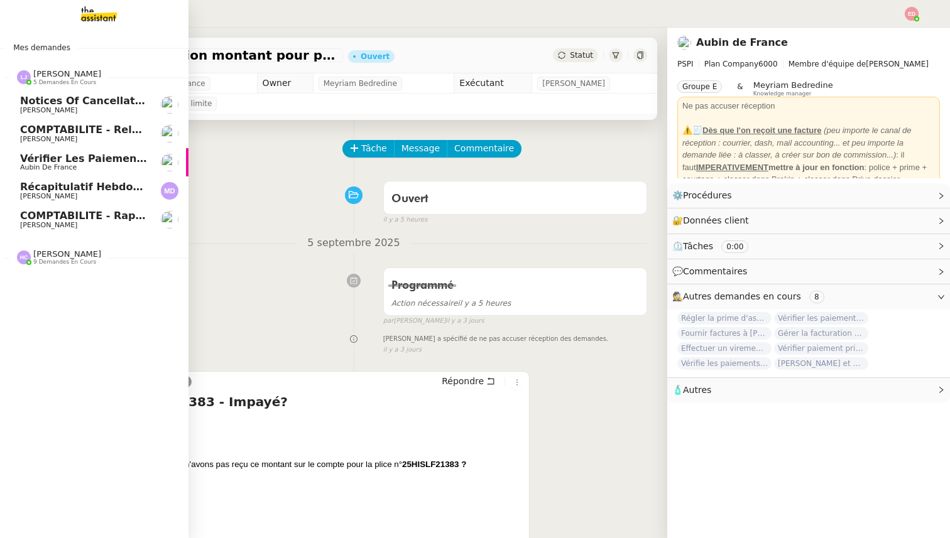
click at [71, 73] on span "[PERSON_NAME]" at bounding box center [67, 73] width 68 height 9
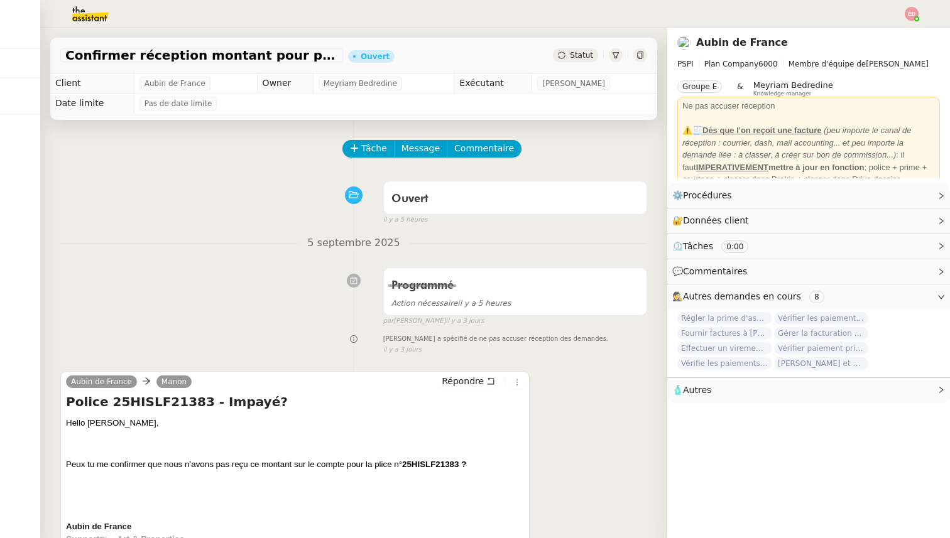
click at [912, 13] on img at bounding box center [912, 14] width 14 height 14
click at [888, 40] on li "Suivi" at bounding box center [878, 36] width 82 height 18
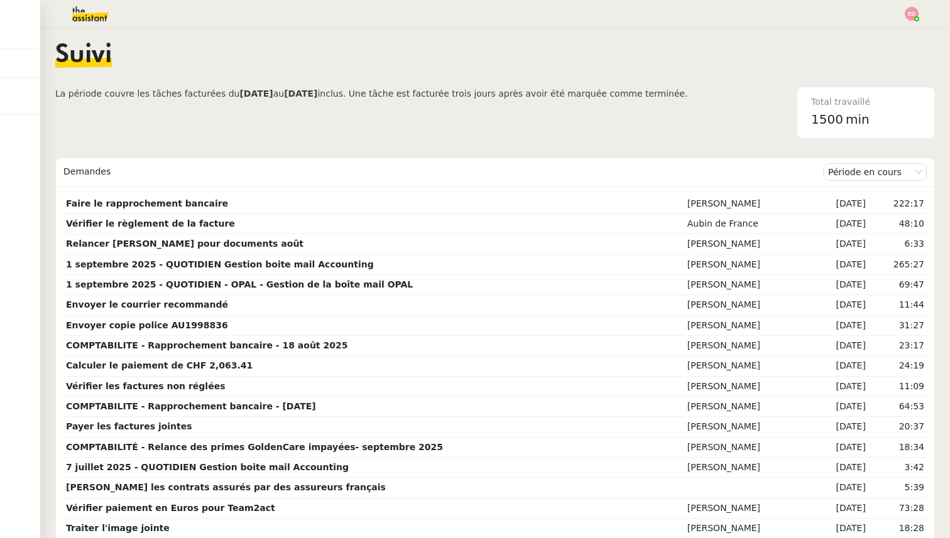
click at [90, 9] on img at bounding box center [79, 14] width 97 height 28
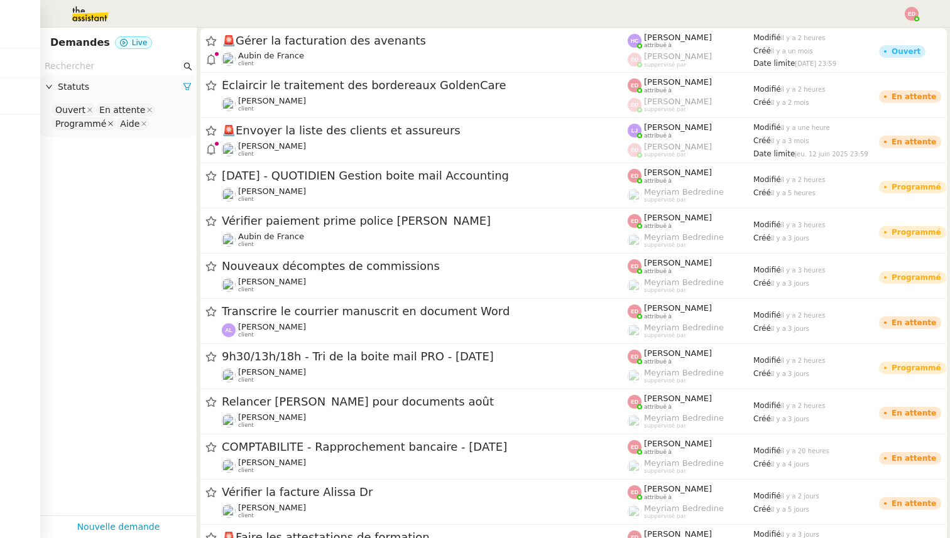
click at [107, 123] on icon at bounding box center [110, 124] width 6 height 6
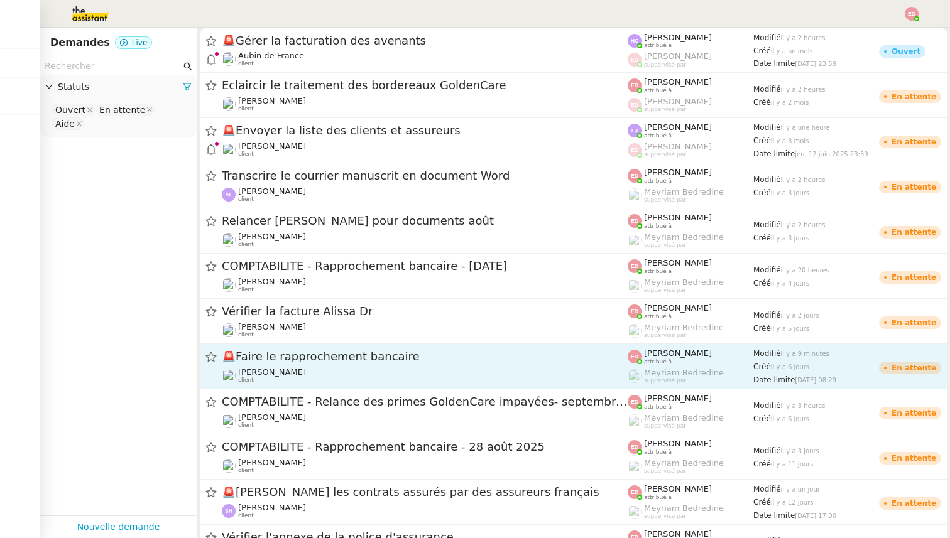
click at [275, 361] on span "🚨 Faire le rapprochement bancaire" at bounding box center [425, 356] width 406 height 11
